Goal: Task Accomplishment & Management: Manage account settings

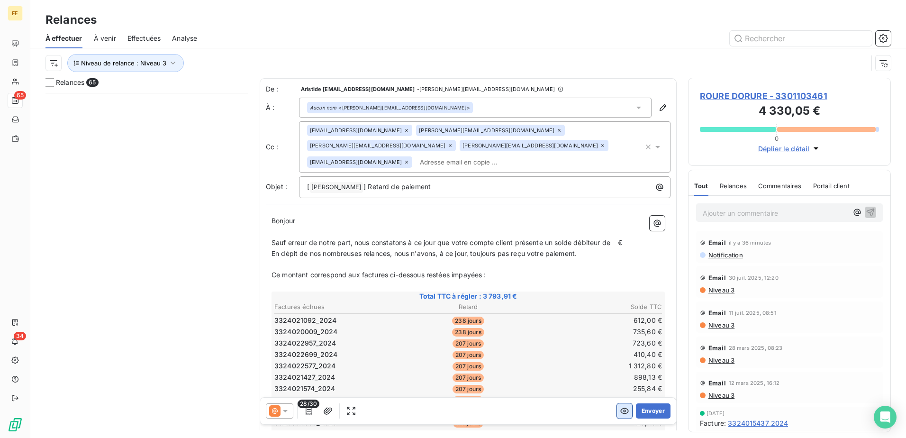
scroll to position [48, 0]
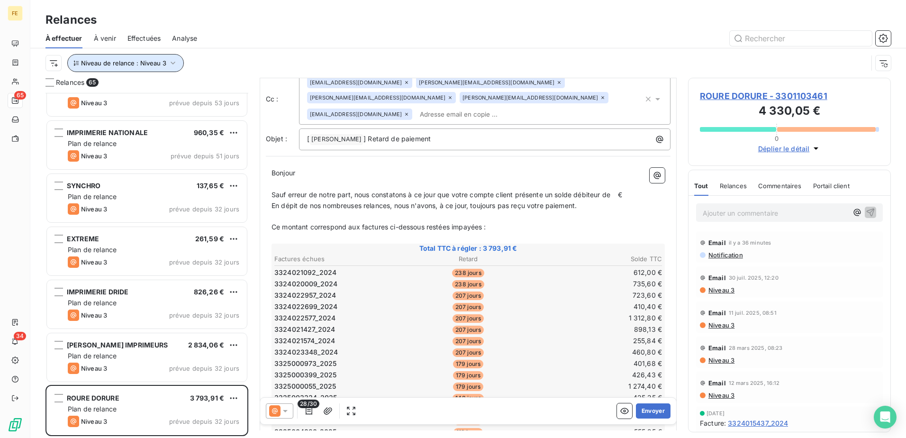
click at [169, 64] on icon "button" at bounding box center [172, 62] width 9 height 9
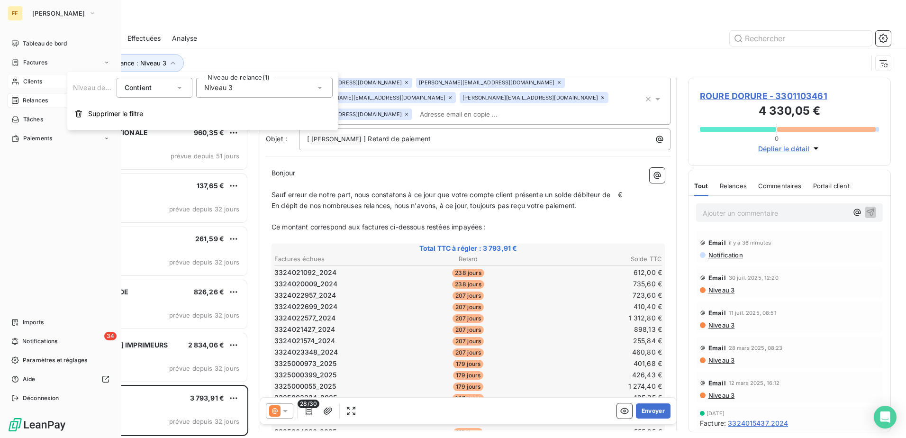
click at [24, 77] on div "Clients" at bounding box center [61, 81] width 106 height 15
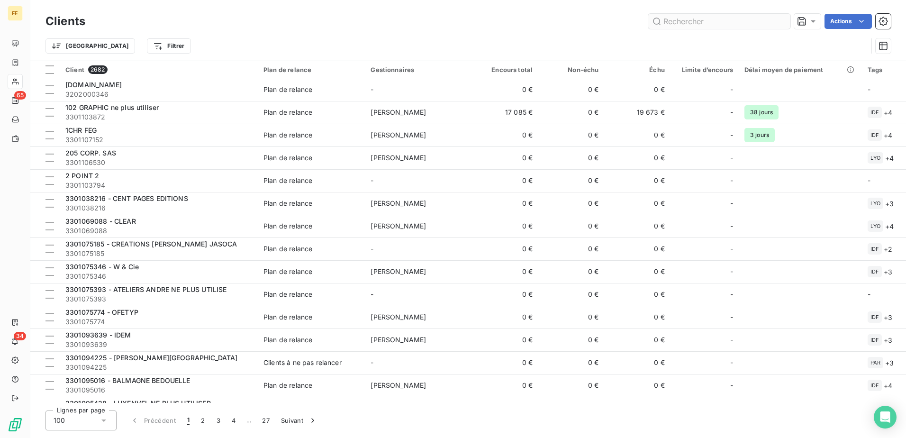
click at [722, 19] on input "text" at bounding box center [719, 21] width 142 height 15
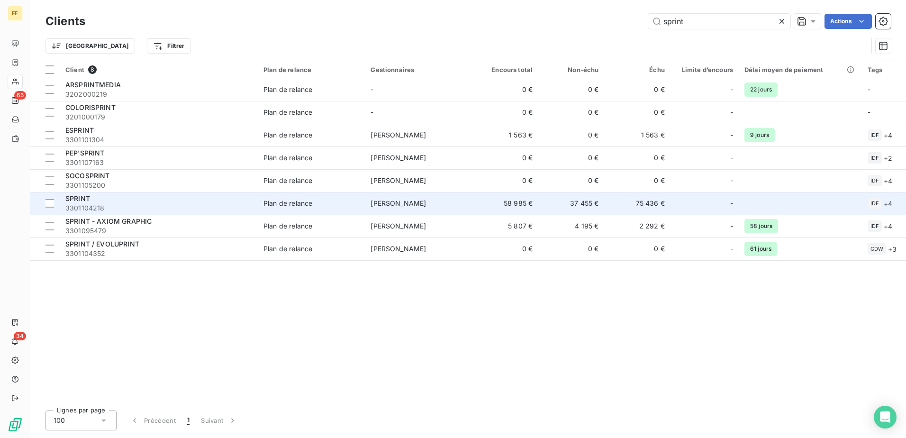
type input "sprint"
click at [121, 204] on span "3301104218" at bounding box center [158, 207] width 187 height 9
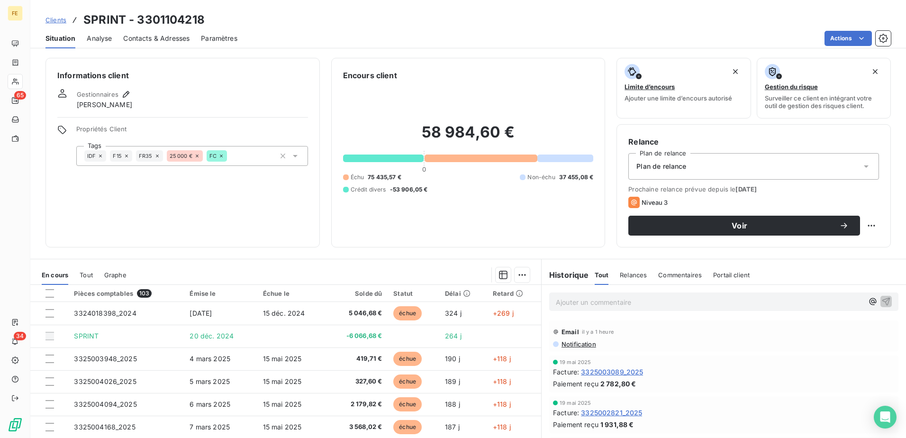
click at [157, 35] on span "Contacts & Adresses" at bounding box center [156, 38] width 66 height 9
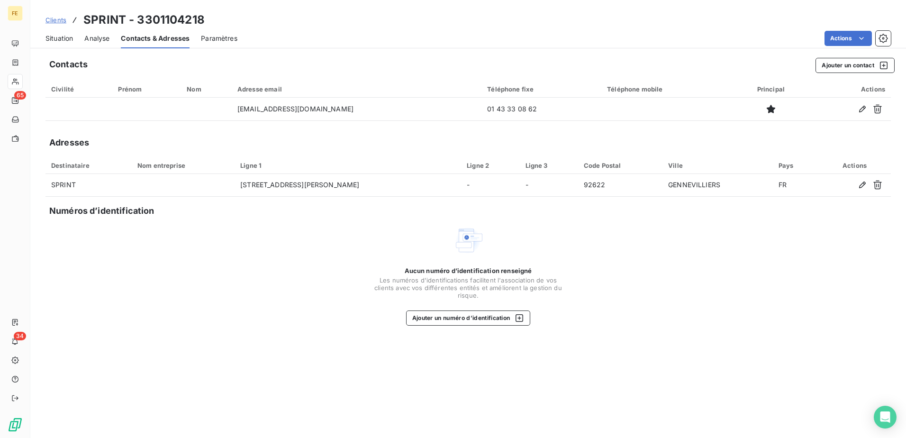
click at [63, 38] on span "Situation" at bounding box center [59, 38] width 27 height 9
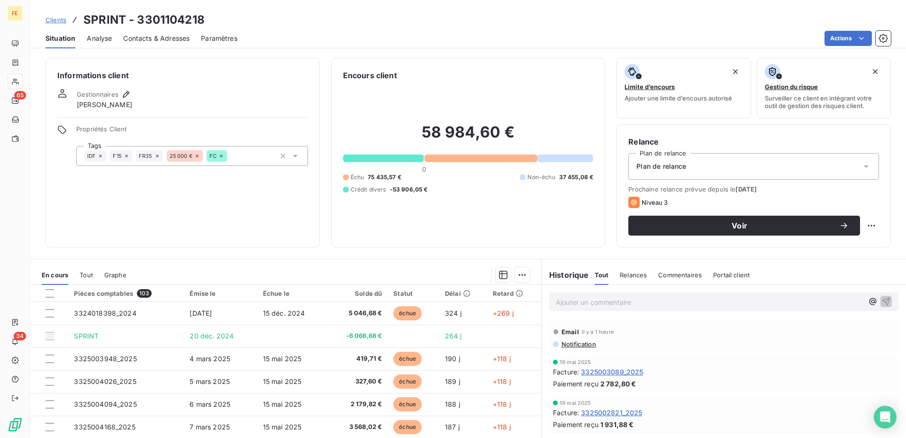
click at [220, 41] on span "Paramètres" at bounding box center [219, 38] width 36 height 9
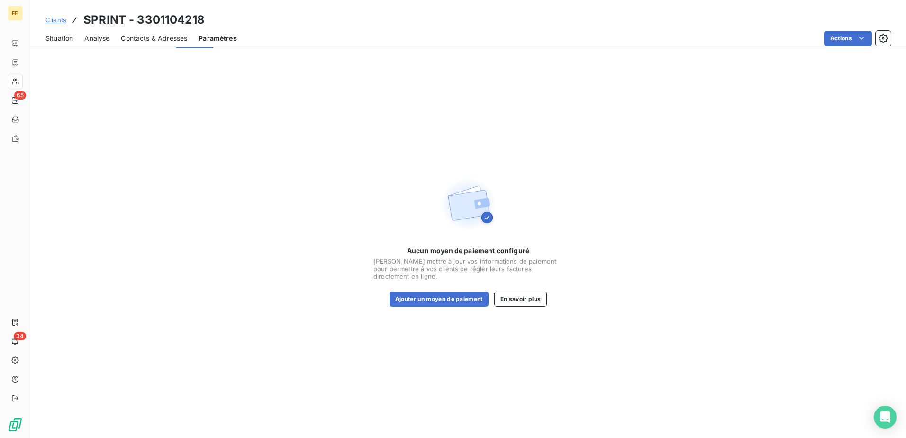
click at [167, 33] on div "Contacts & Adresses" at bounding box center [154, 38] width 66 height 20
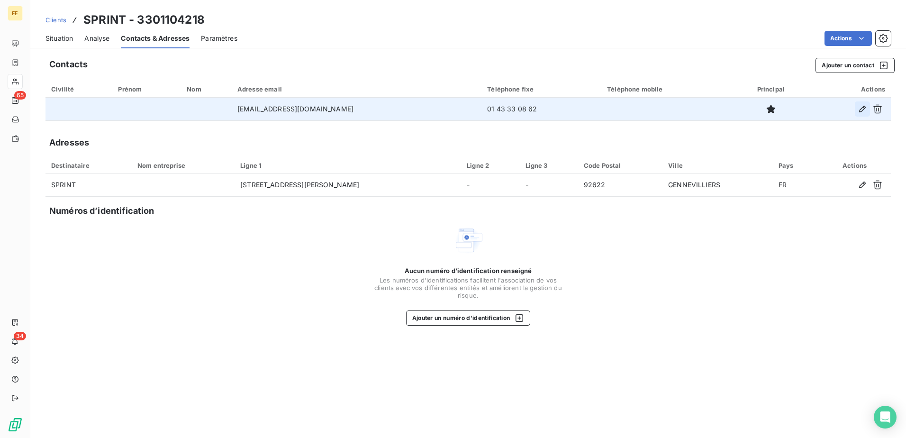
click at [865, 112] on icon "button" at bounding box center [862, 108] width 9 height 9
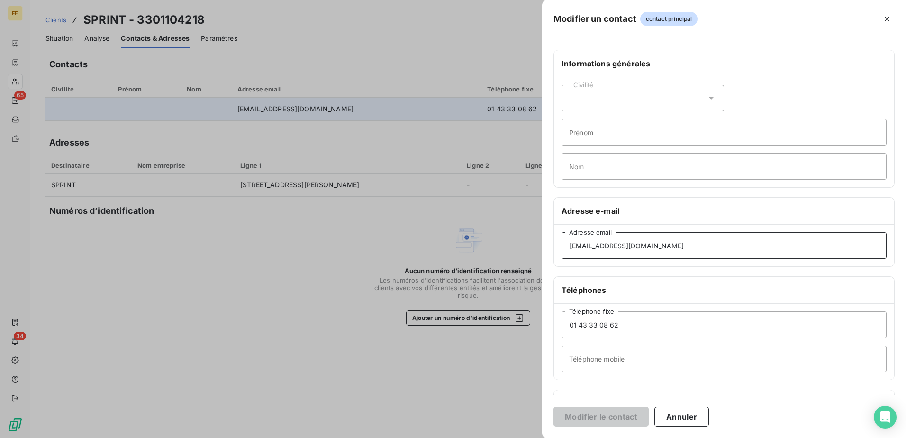
drag, startPoint x: 661, startPoint y: 252, endPoint x: 290, endPoint y: 274, distance: 371.8
click at [290, 437] on div "Modifier un contact contact principal Informations générales Civilité Prénom No…" at bounding box center [453, 438] width 906 height 0
paste input "[EMAIL_ADDRESS][DOMAIN_NAME]"
type input "[EMAIL_ADDRESS][DOMAIN_NAME]"
click at [571, 417] on button "Modifier le contact" at bounding box center [601, 417] width 95 height 20
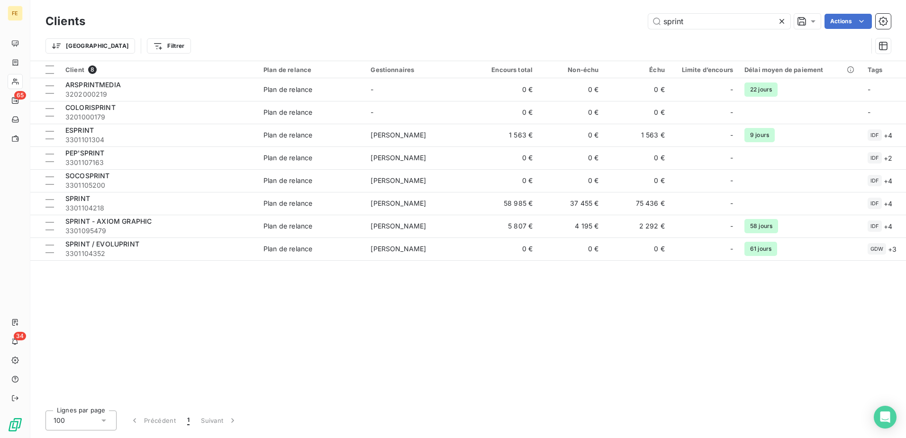
click at [780, 23] on icon at bounding box center [782, 21] width 5 height 5
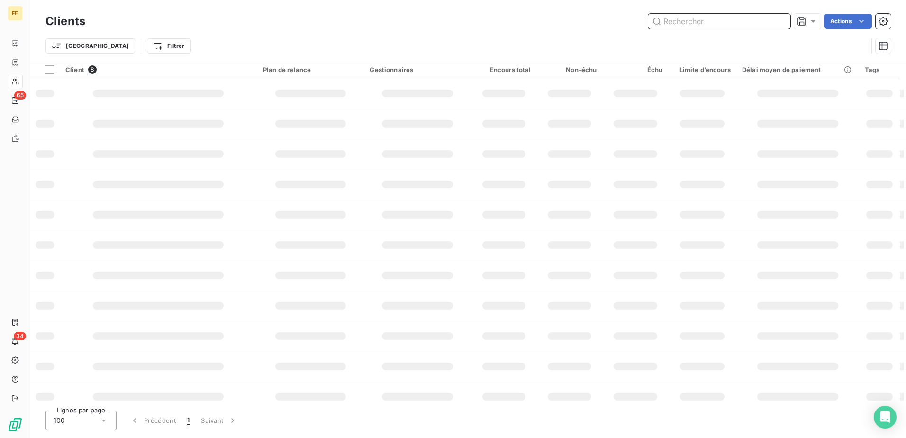
click at [723, 24] on input "text" at bounding box center [719, 21] width 142 height 15
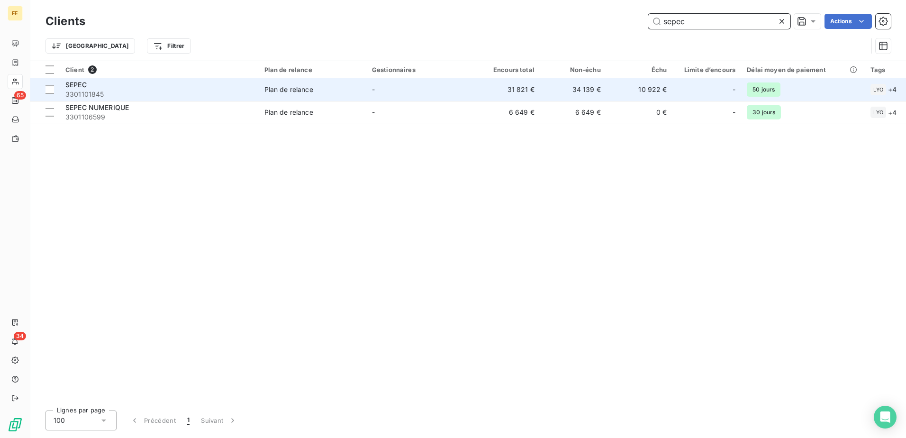
type input "sepec"
click at [190, 82] on div "SEPEC" at bounding box center [159, 84] width 188 height 9
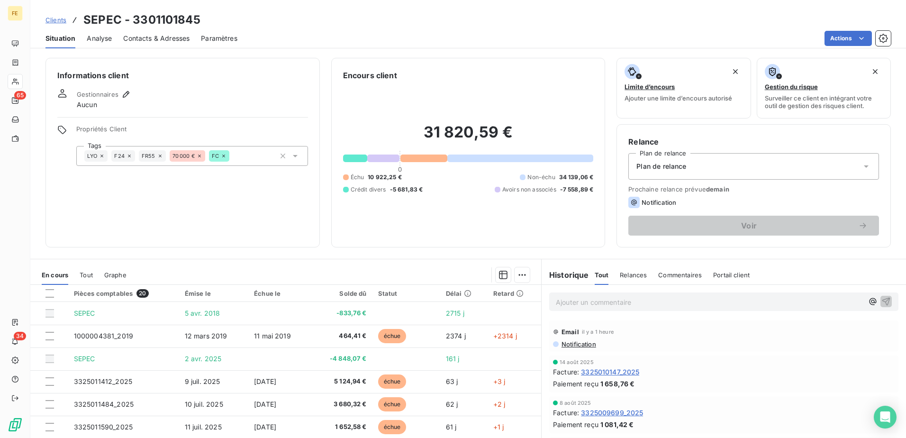
click at [164, 35] on span "Contacts & Adresses" at bounding box center [156, 38] width 66 height 9
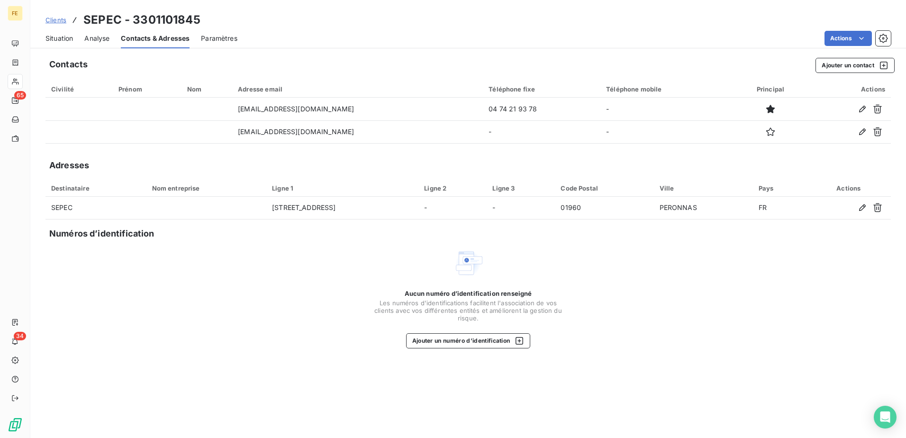
click at [65, 36] on span "Situation" at bounding box center [59, 38] width 27 height 9
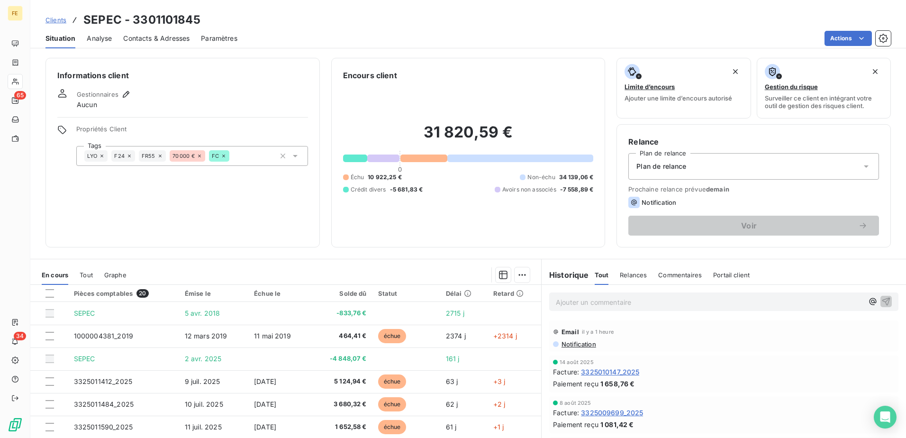
click at [176, 41] on span "Contacts & Adresses" at bounding box center [156, 38] width 66 height 9
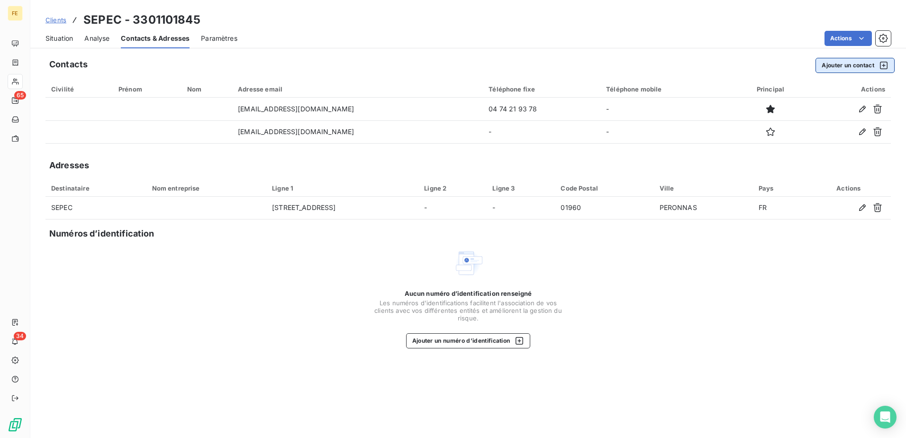
click at [838, 67] on button "Ajouter un contact" at bounding box center [855, 65] width 79 height 15
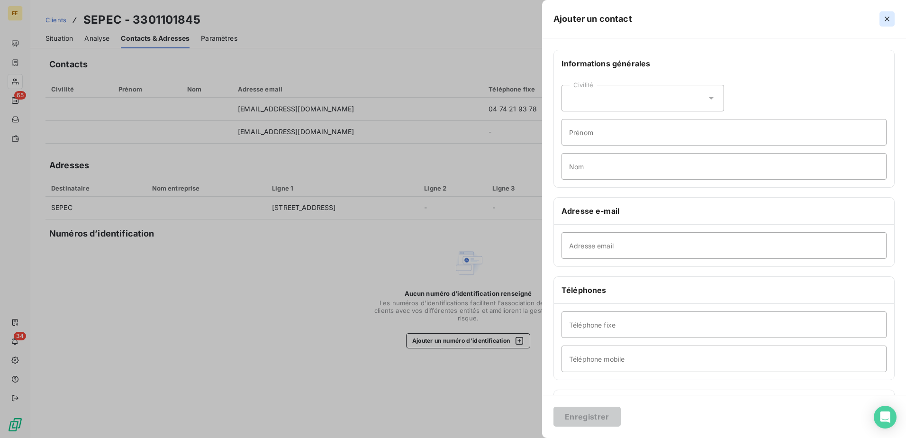
drag, startPoint x: 886, startPoint y: 15, endPoint x: 545, endPoint y: 12, distance: 341.3
click at [885, 16] on icon "button" at bounding box center [887, 18] width 9 height 9
